Goal: Information Seeking & Learning: Understand process/instructions

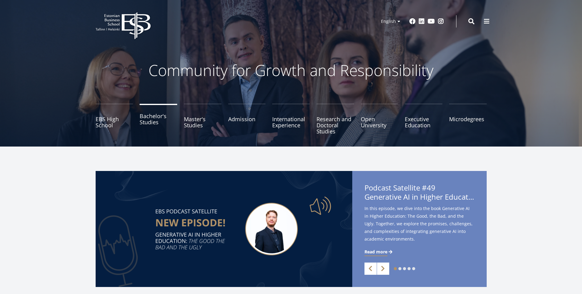
click at [170, 118] on link "Bachelor's Studies" at bounding box center [159, 119] width 38 height 31
click at [161, 119] on link "Bachelor's Studies" at bounding box center [159, 119] width 38 height 31
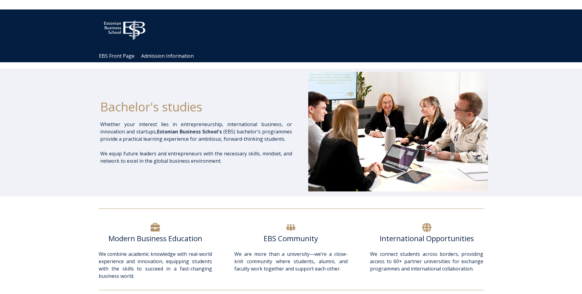
scroll to position [31, 0]
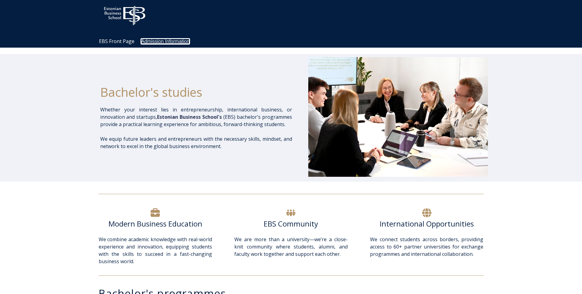
click at [168, 40] on link "Admission Information" at bounding box center [165, 41] width 48 height 5
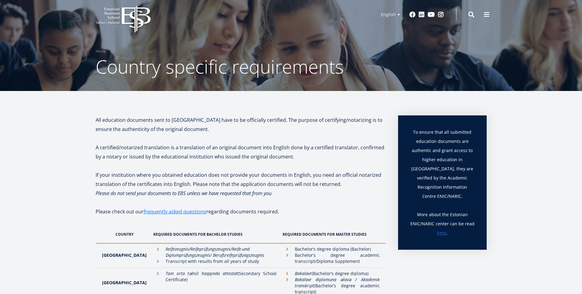
scroll to position [37, 0]
